Goal: Register for event/course

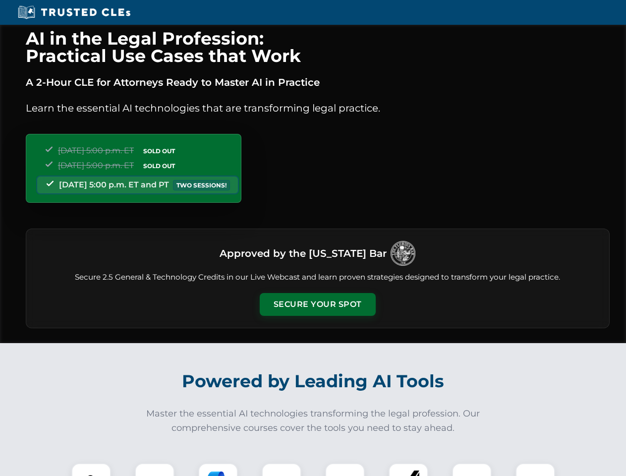
click at [317, 305] on button "Secure Your Spot" at bounding box center [318, 304] width 116 height 23
click at [91, 470] on img at bounding box center [91, 483] width 29 height 29
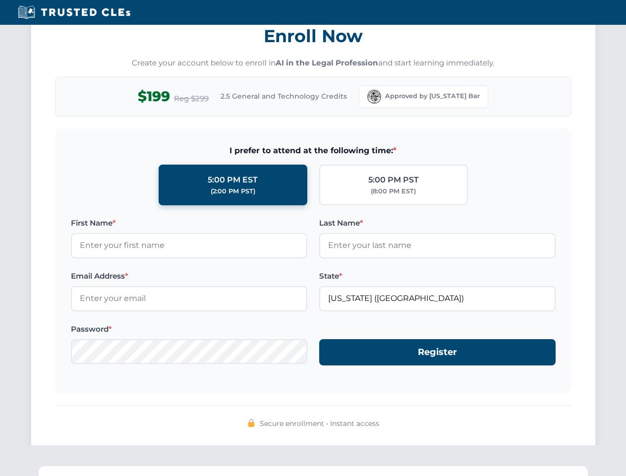
scroll to position [974, 0]
